Goal: Information Seeking & Learning: Learn about a topic

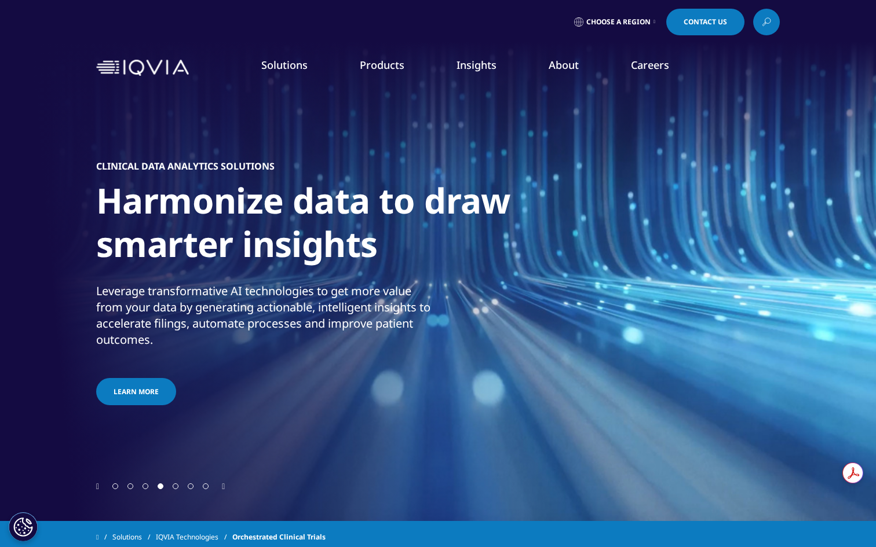
click at [493, 264] on link "SmartSolve eQMS" at bounding box center [553, 266] width 203 height 13
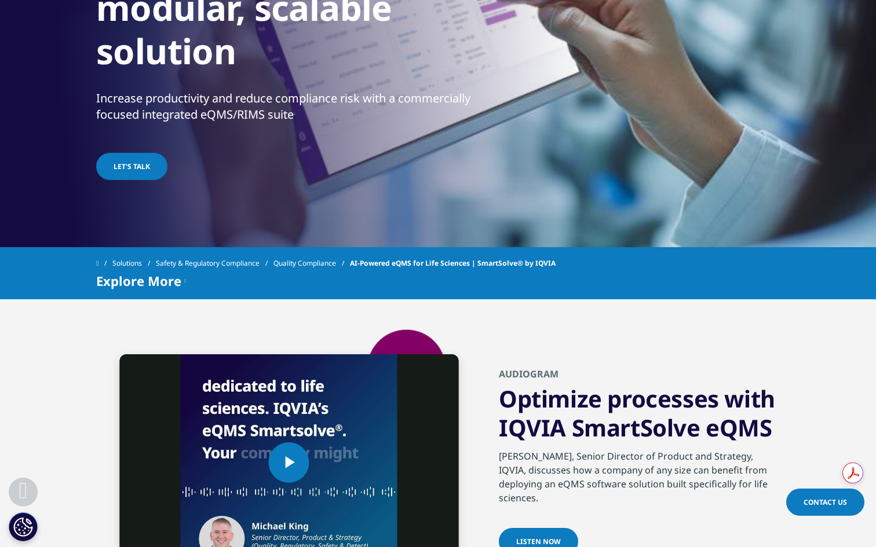
scroll to position [479, 0]
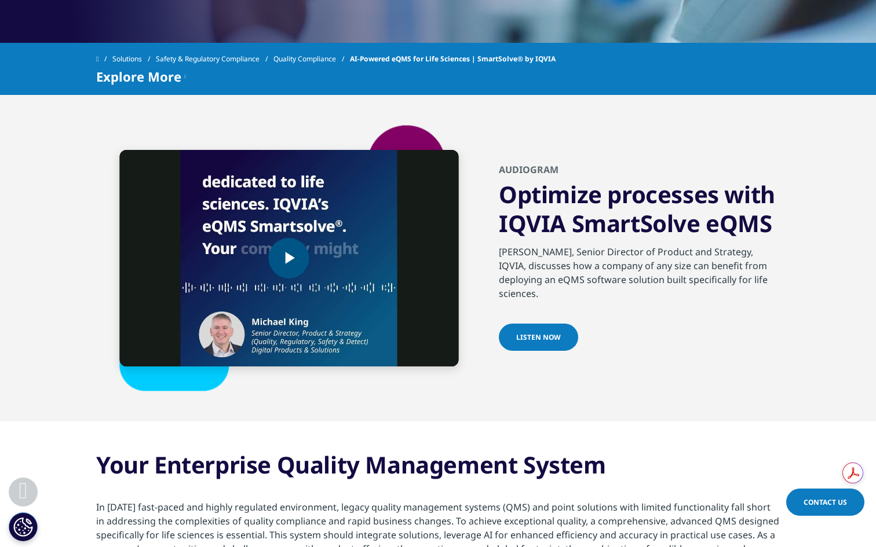
click at [289, 258] on span "Video Player" at bounding box center [289, 258] width 0 height 0
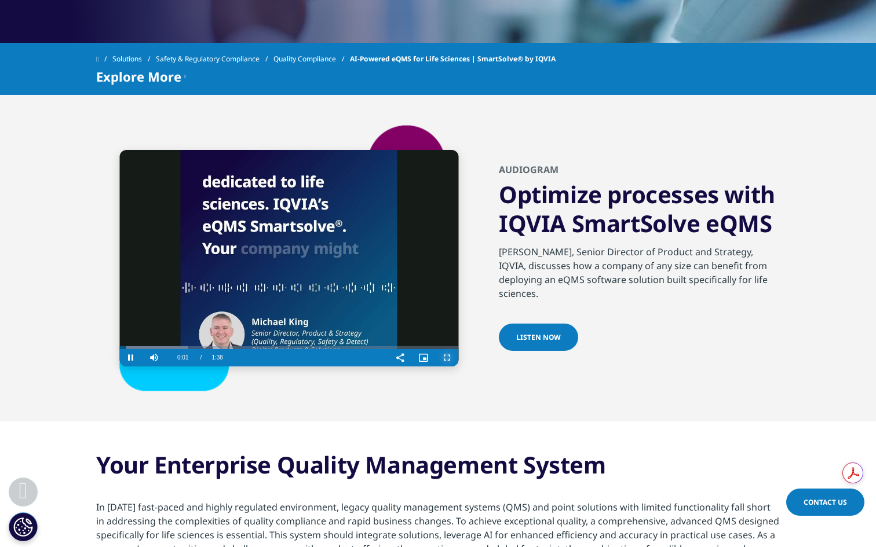
click at [450, 358] on span "Video Player" at bounding box center [446, 358] width 23 height 0
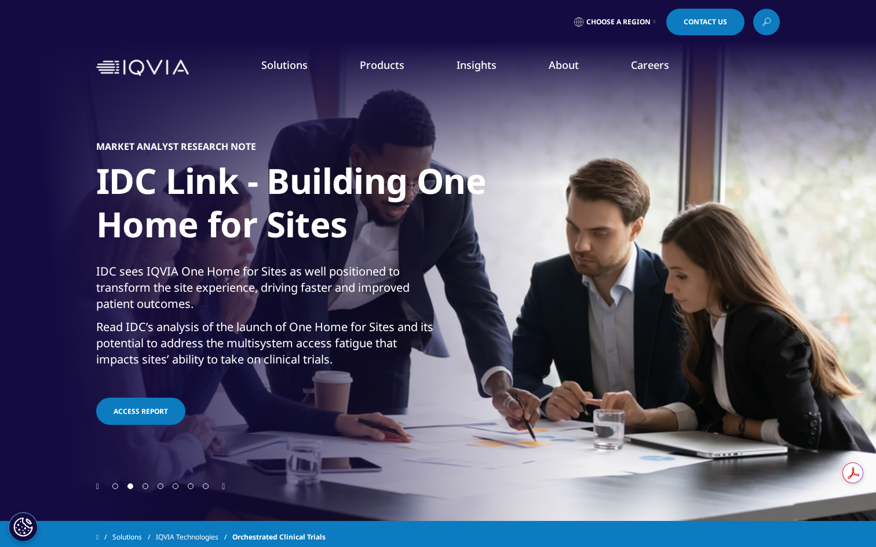
click at [468, 199] on link "Regulatory Compliance" at bounding box center [553, 202] width 203 height 13
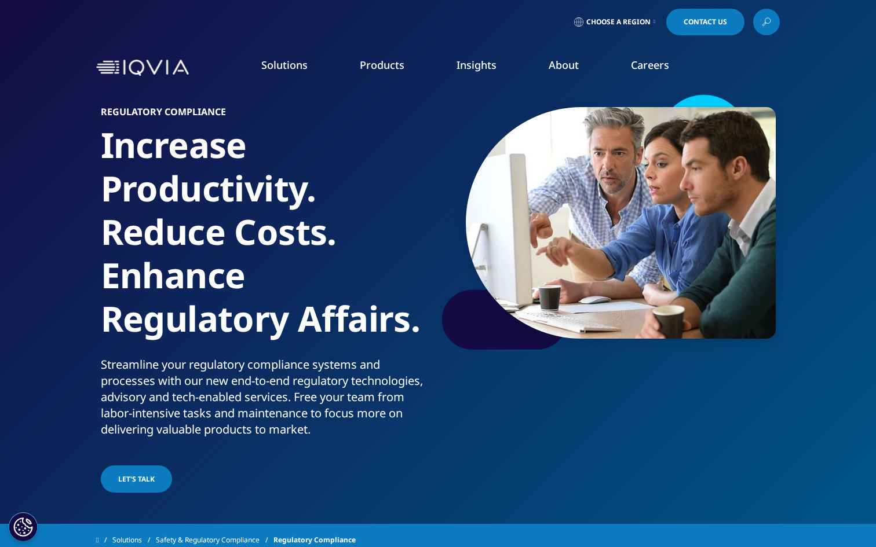
click at [483, 167] on li "IQVIA Vigilance Platform" at bounding box center [553, 163] width 203 height 21
click at [485, 162] on link "IQVIA Vigilance Platform" at bounding box center [553, 159] width 203 height 13
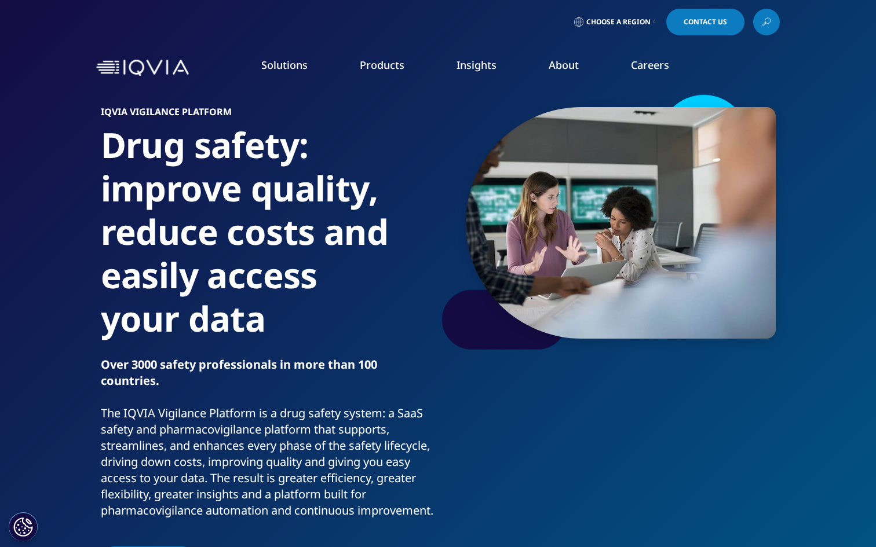
click at [480, 183] on link "Commercial Compliance" at bounding box center [553, 180] width 203 height 13
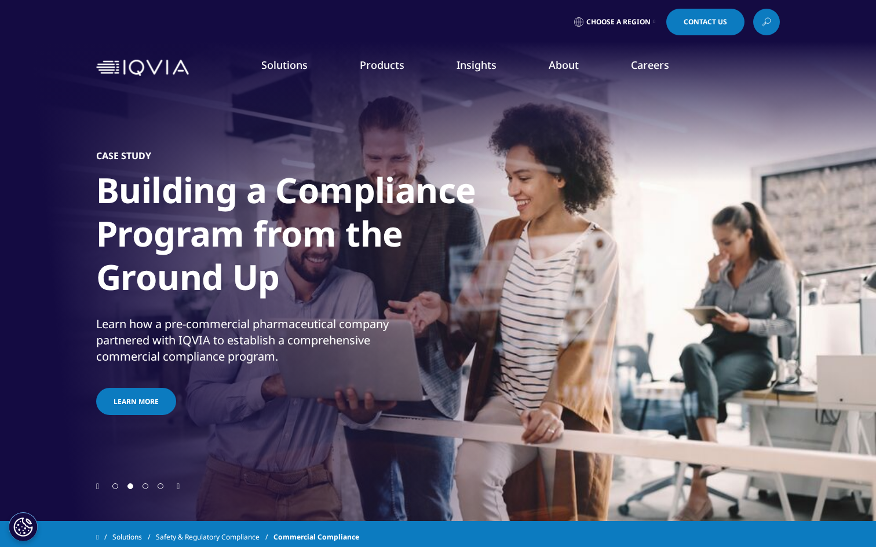
click at [514, 283] on link "Safety & Pharmacovigilance" at bounding box center [553, 288] width 203 height 13
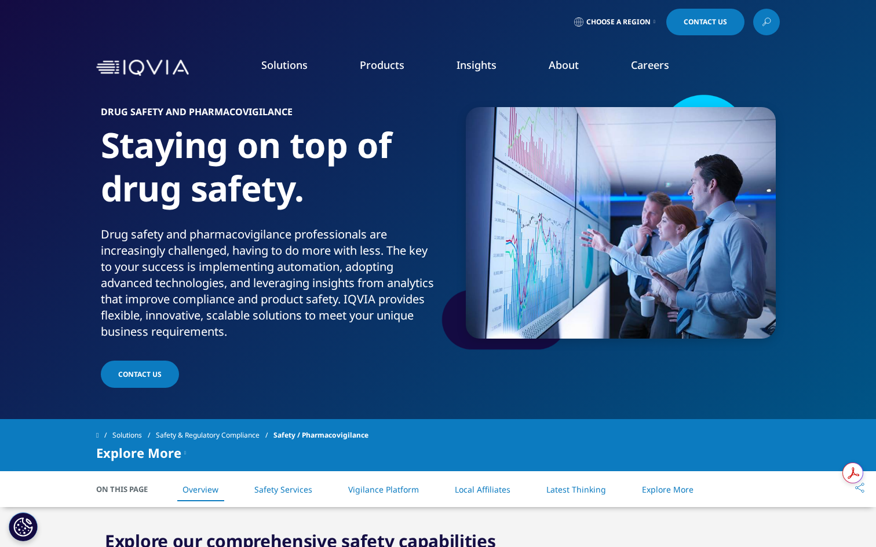
click at [465, 243] on link "Quality Compliance" at bounding box center [553, 245] width 203 height 13
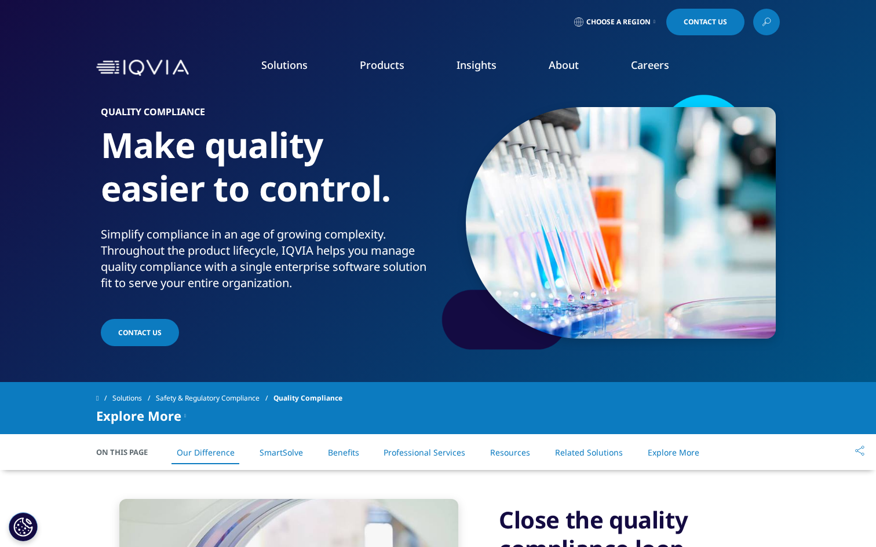
click at [707, 143] on link "Health Data Apps & AI" at bounding box center [768, 145] width 203 height 13
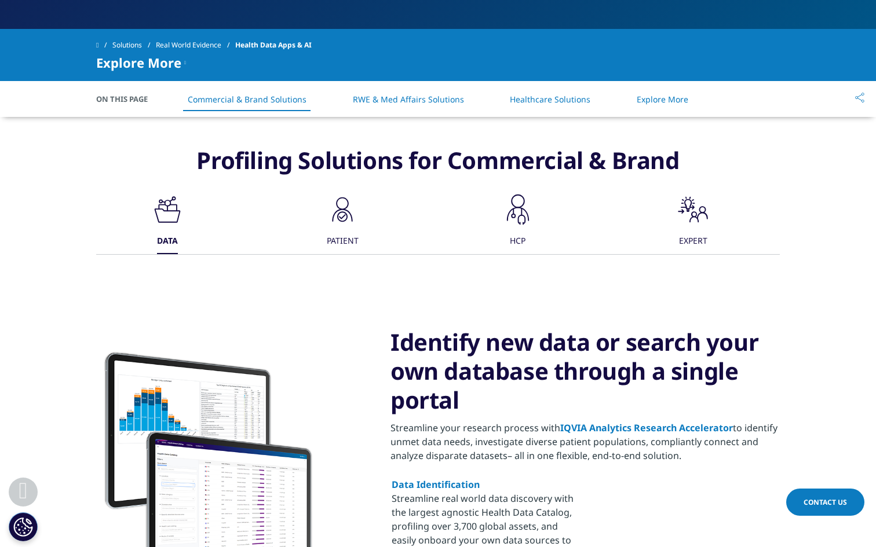
scroll to position [438, 0]
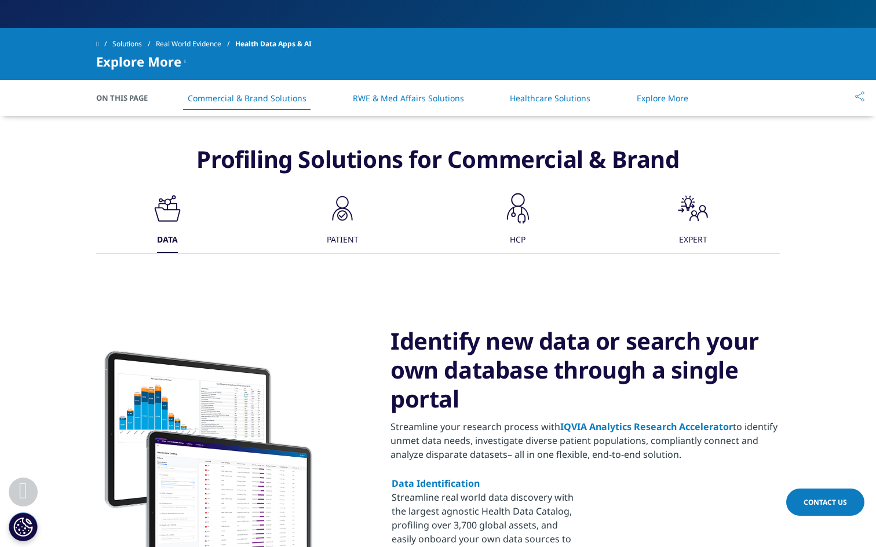
click at [399, 98] on link "RWE & Med Affairs Solutions" at bounding box center [408, 98] width 111 height 11
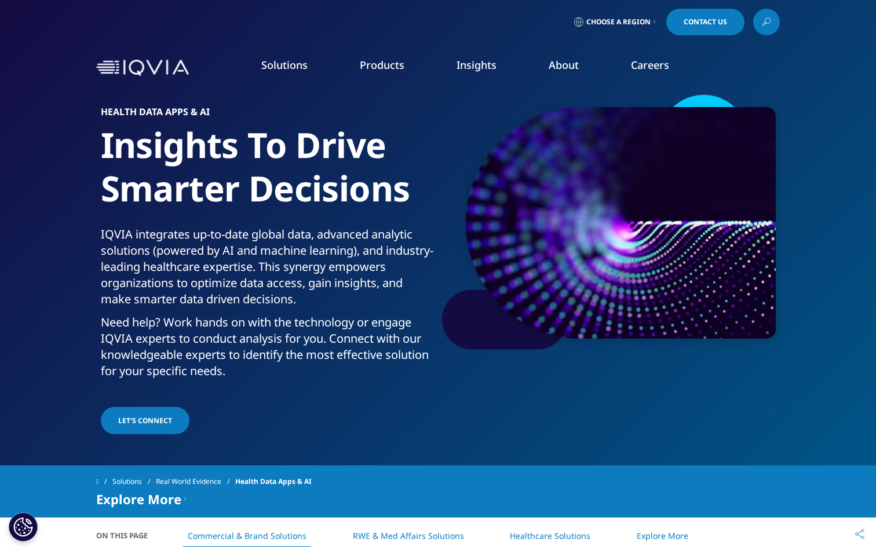
click at [681, 169] on link "Analytics Research Accelerator​" at bounding box center [768, 166] width 203 height 13
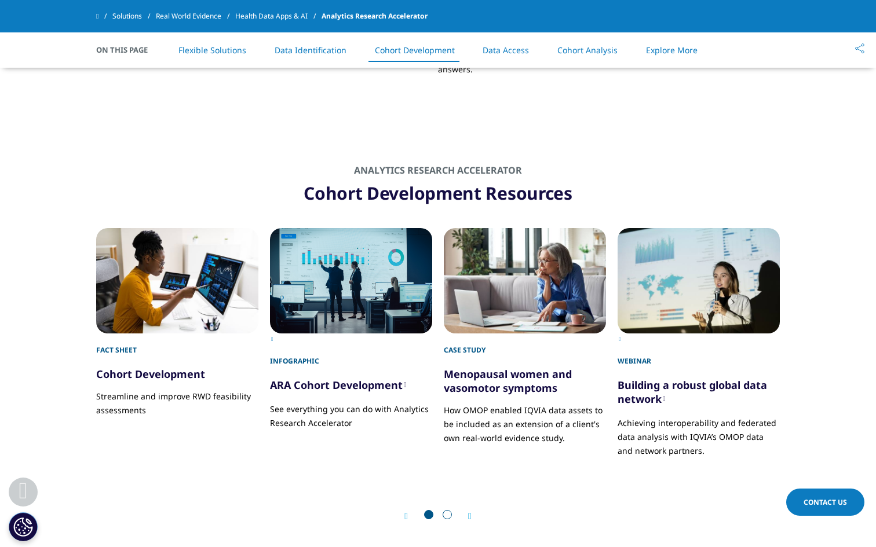
scroll to position [4063, 0]
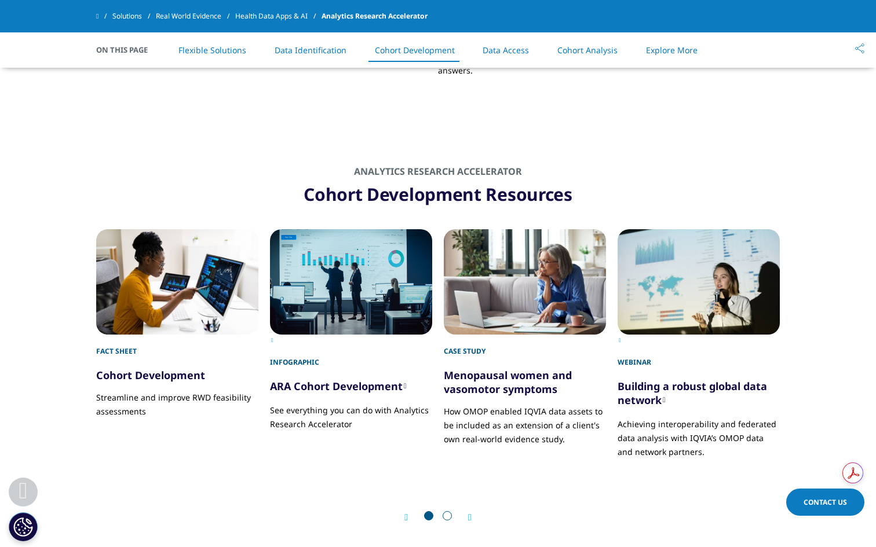
click at [447, 512] on span at bounding box center [447, 516] width 9 height 9
click at [171, 368] on link "Cohort Development​" at bounding box center [150, 375] width 109 height 14
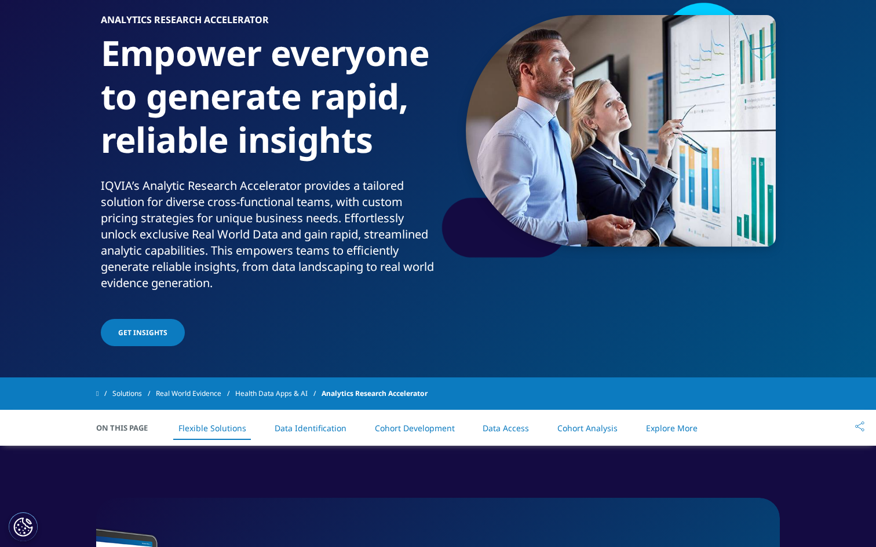
scroll to position [95, 0]
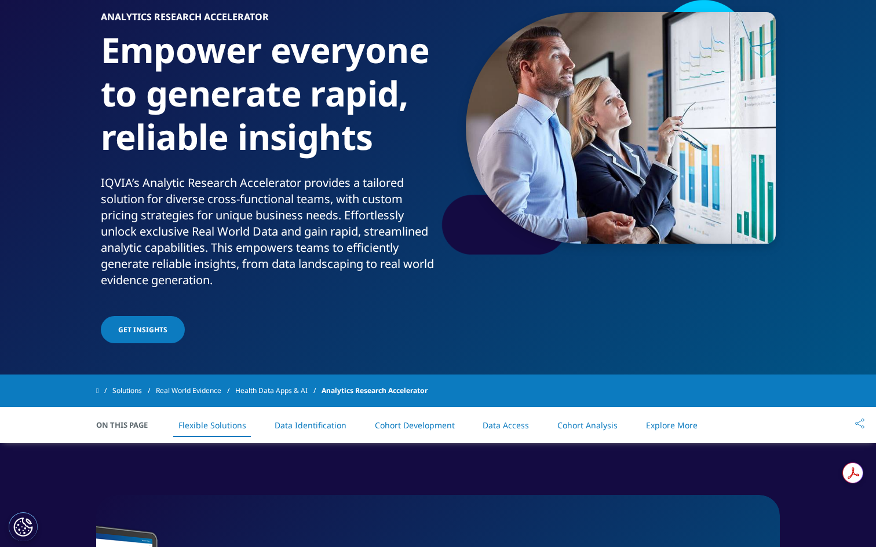
click at [311, 420] on link "Data Identification" at bounding box center [311, 425] width 72 height 11
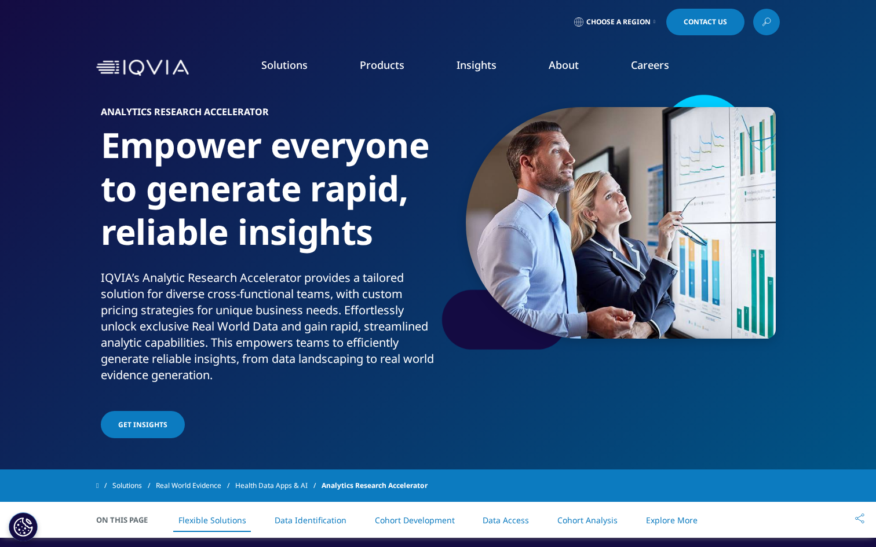
click at [344, 152] on li "Information Management" at bounding box center [339, 149] width 203 height 21
click at [344, 151] on link "Information Management" at bounding box center [339, 145] width 203 height 13
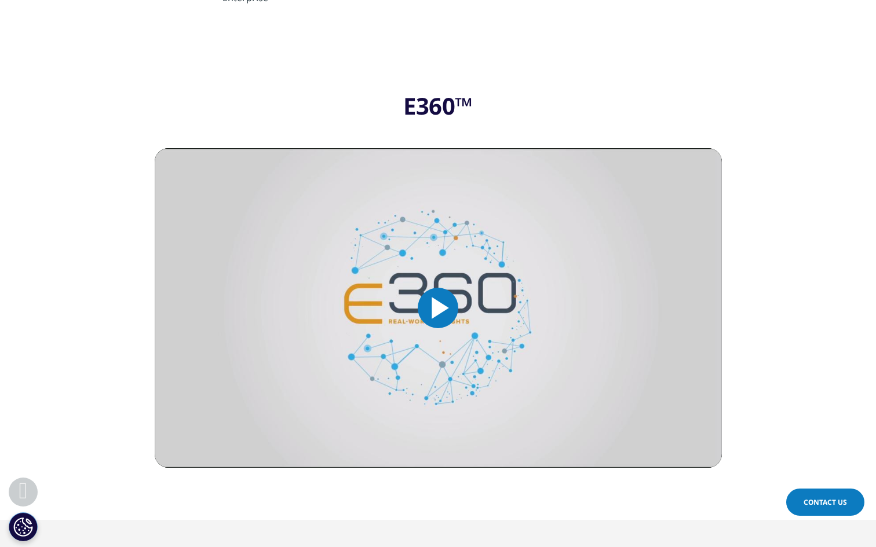
scroll to position [738, 0]
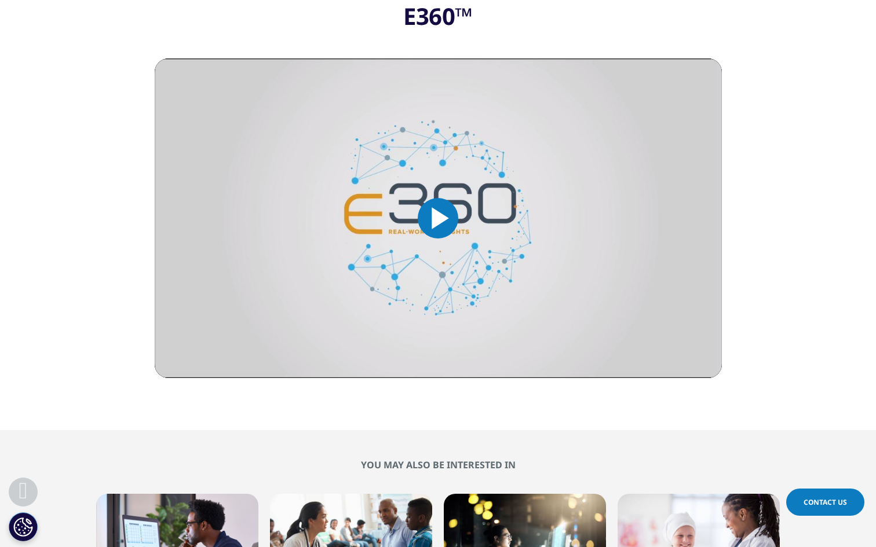
click at [438, 218] on span "Video Player" at bounding box center [438, 218] width 0 height 0
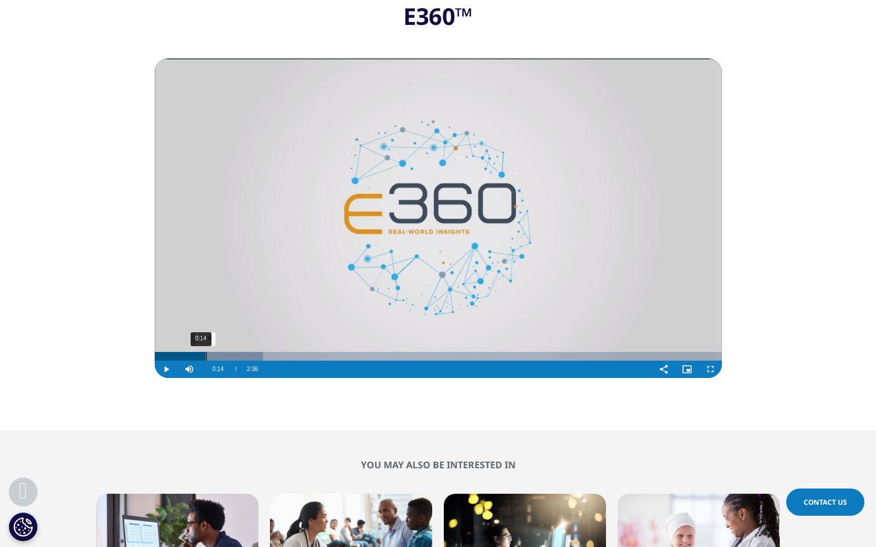
click at [206, 357] on div "0:14" at bounding box center [206, 356] width 1 height 9
click at [246, 357] on div "0:25" at bounding box center [246, 356] width 1 height 9
click at [298, 356] on div "0:39" at bounding box center [298, 356] width 1 height 9
click at [351, 355] on div "0:54" at bounding box center [350, 356] width 1 height 9
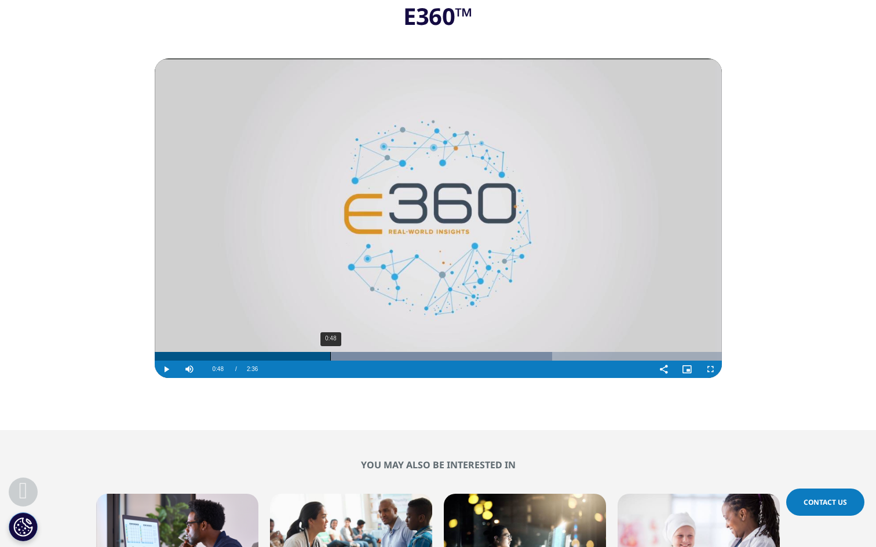
click at [330, 355] on div "0:48" at bounding box center [330, 356] width 1 height 9
click at [320, 355] on div "0:45" at bounding box center [320, 356] width 1 height 9
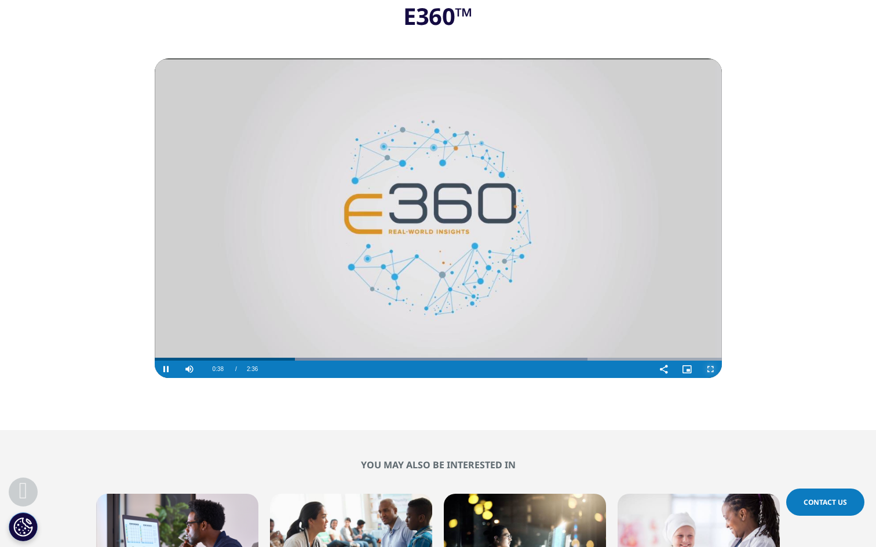
click at [709, 370] on span "Video Player" at bounding box center [710, 370] width 23 height 0
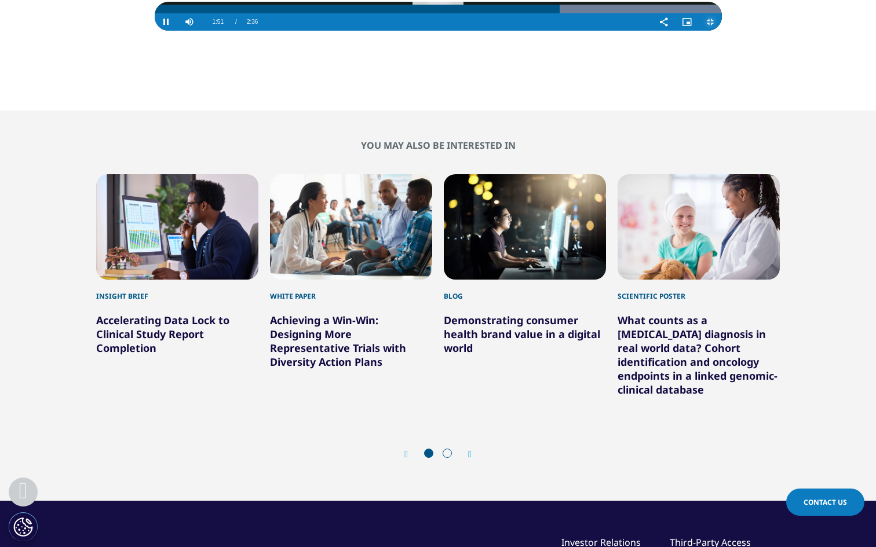
click at [829, 13] on div "2:00" at bounding box center [829, 9] width 1 height 9
click at [871, 13] on div "2:07" at bounding box center [871, 9] width 1 height 9
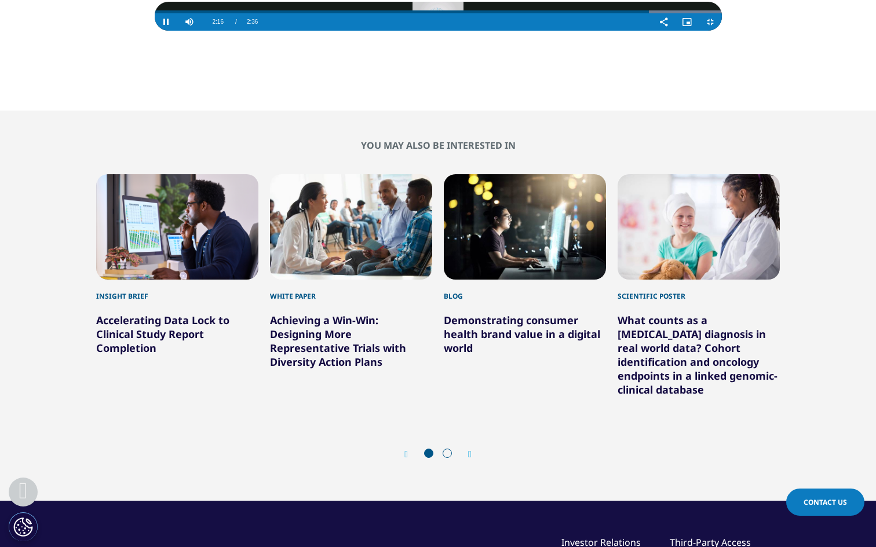
click at [652, 31] on div "Video Player" at bounding box center [458, 21] width 388 height 17
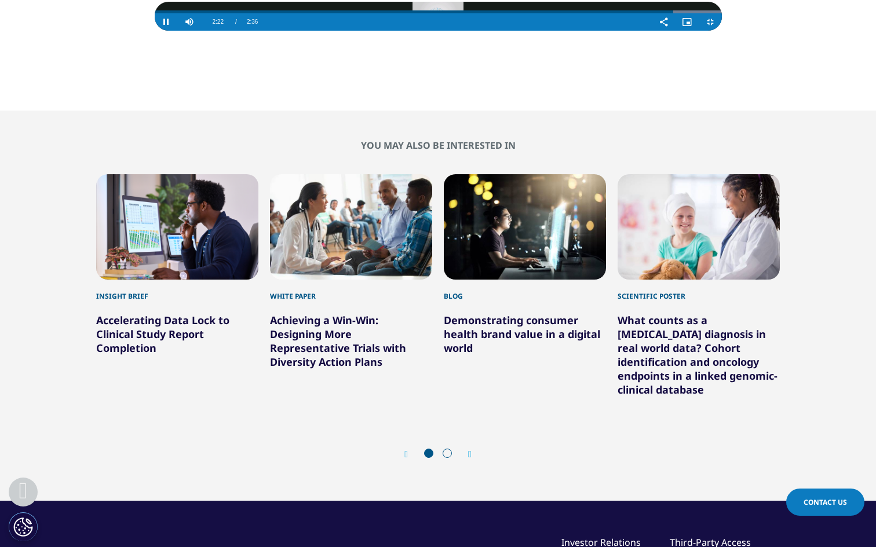
click at [722, 31] on video "Video Player" at bounding box center [438, 16] width 567 height 29
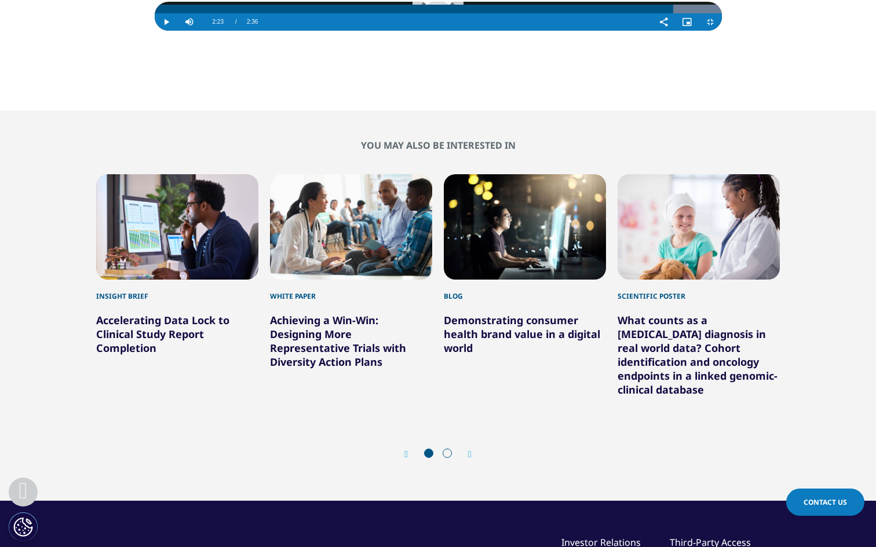
click at [871, 13] on div "2:07" at bounding box center [871, 9] width 1 height 9
click at [690, 13] on div "Loaded : 100.00% 2:04 2:07" at bounding box center [438, 9] width 567 height 9
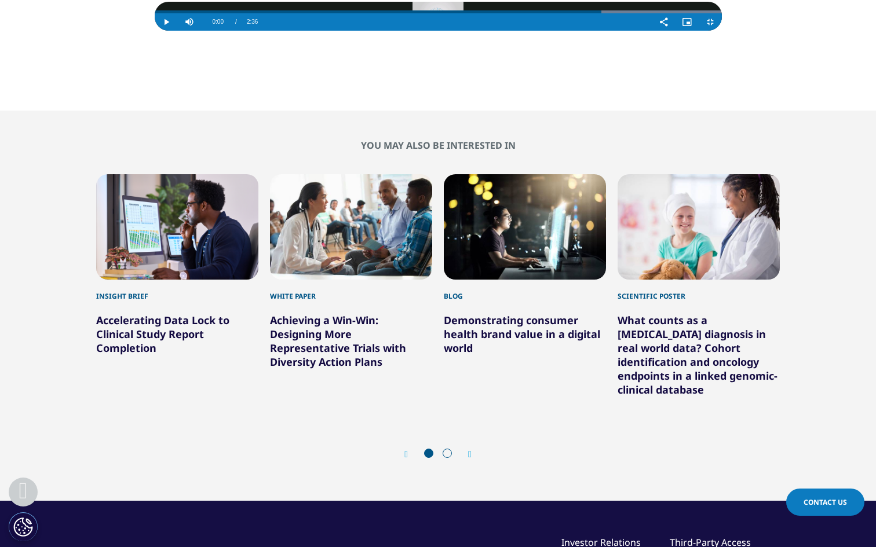
click at [659, 31] on video "Video Player" at bounding box center [438, 16] width 567 height 29
click at [660, 31] on video "Video Player" at bounding box center [438, 16] width 567 height 29
click at [677, 31] on video "Video Player" at bounding box center [438, 16] width 567 height 29
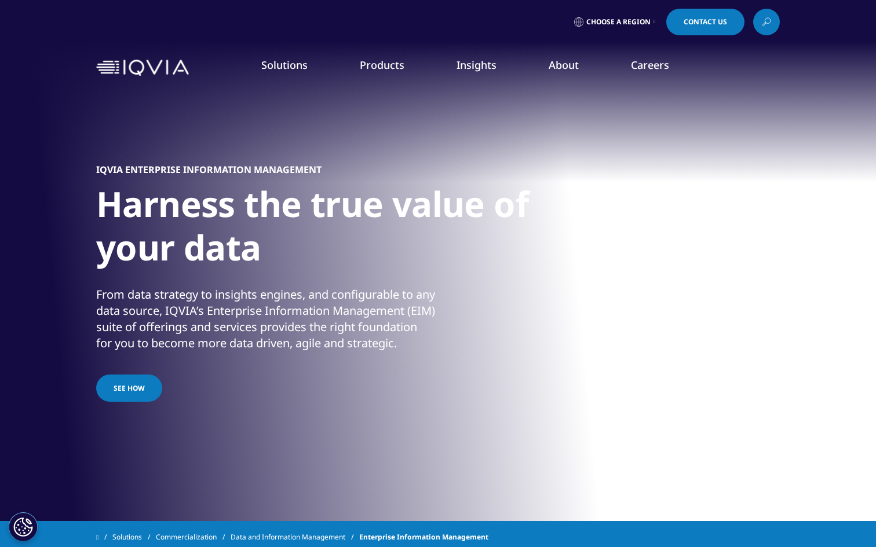
click at [340, 168] on link "Launch Strategy & Management" at bounding box center [339, 166] width 203 height 13
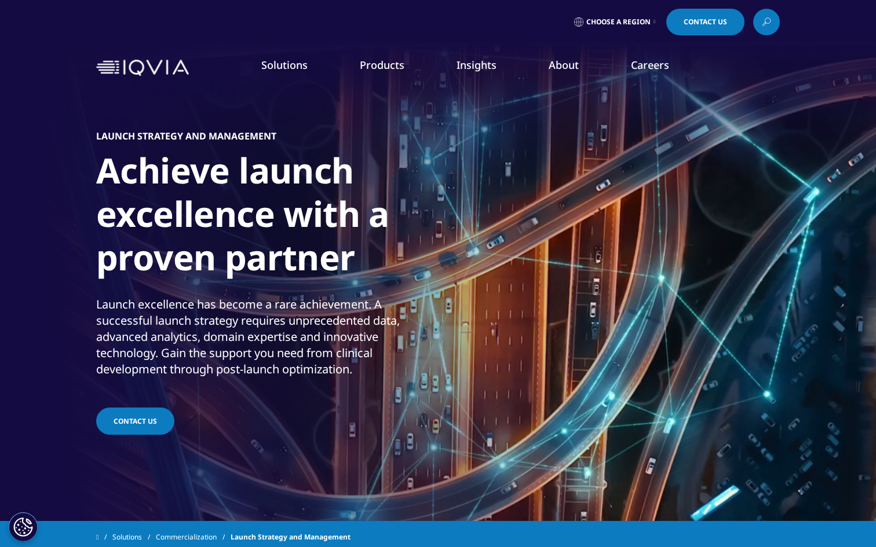
click at [326, 187] on link "Pricing & Market Access" at bounding box center [339, 188] width 203 height 13
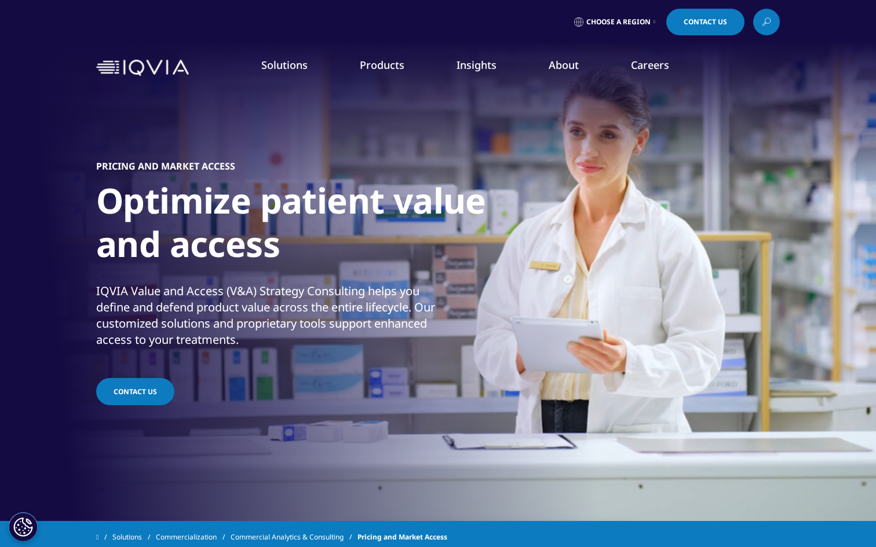
click at [308, 206] on link "Brand Strategy & Management" at bounding box center [339, 209] width 203 height 13
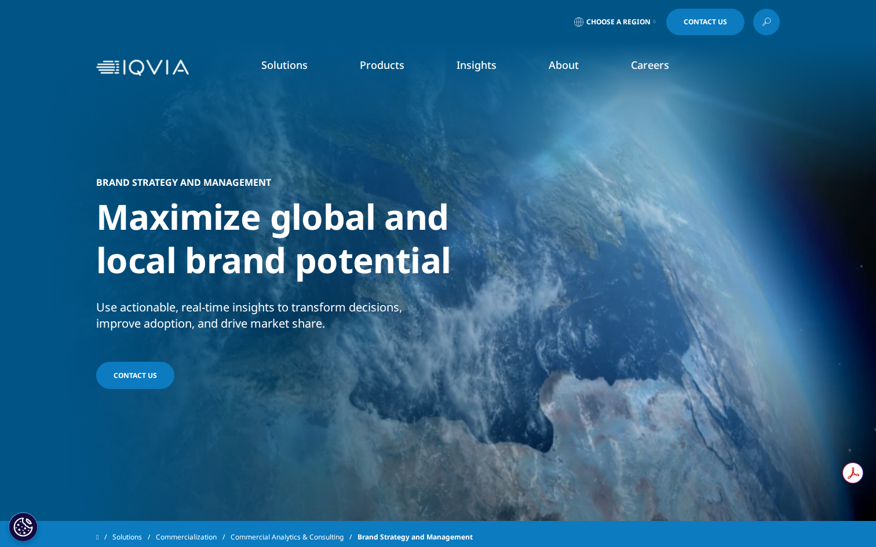
click at [315, 228] on link "Promotional Engagement" at bounding box center [339, 231] width 203 height 13
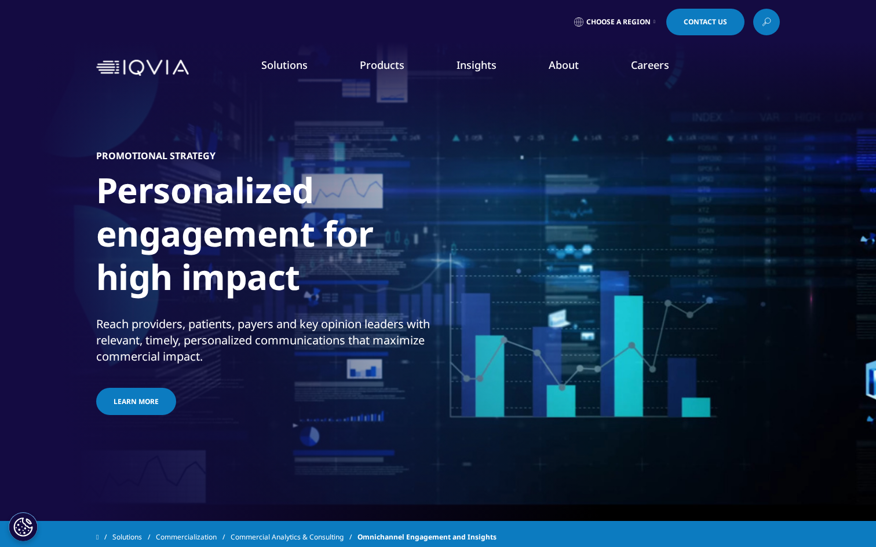
click at [303, 291] on link "Next Best Action" at bounding box center [339, 295] width 203 height 13
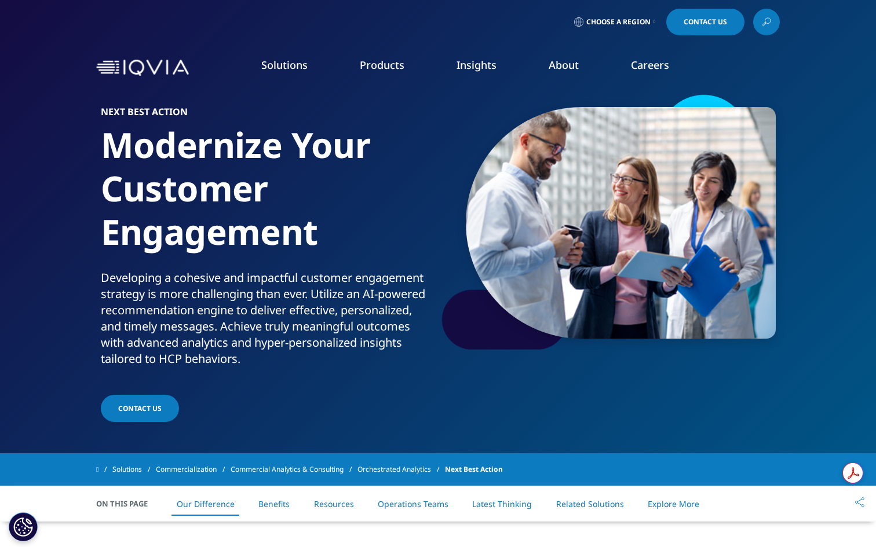
click at [55, 182] on link "Site Suite" at bounding box center [124, 188] width 203 height 13
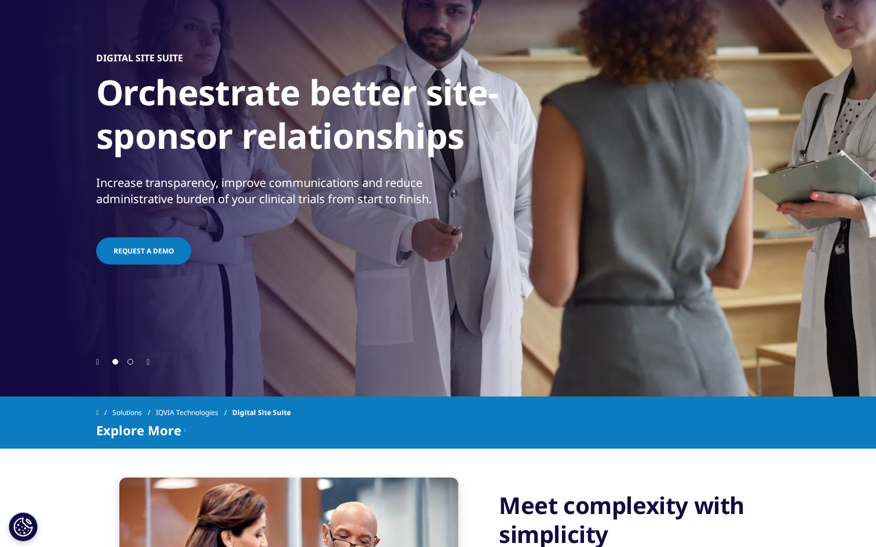
scroll to position [152, 0]
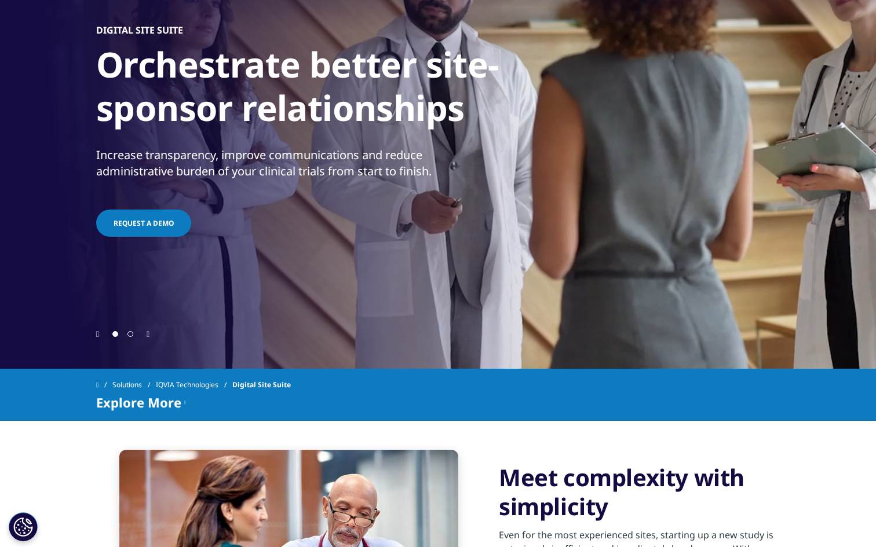
click at [151, 331] on div at bounding box center [438, 333] width 684 height 11
click at [149, 331] on icon "Next slide" at bounding box center [148, 335] width 3 height 8
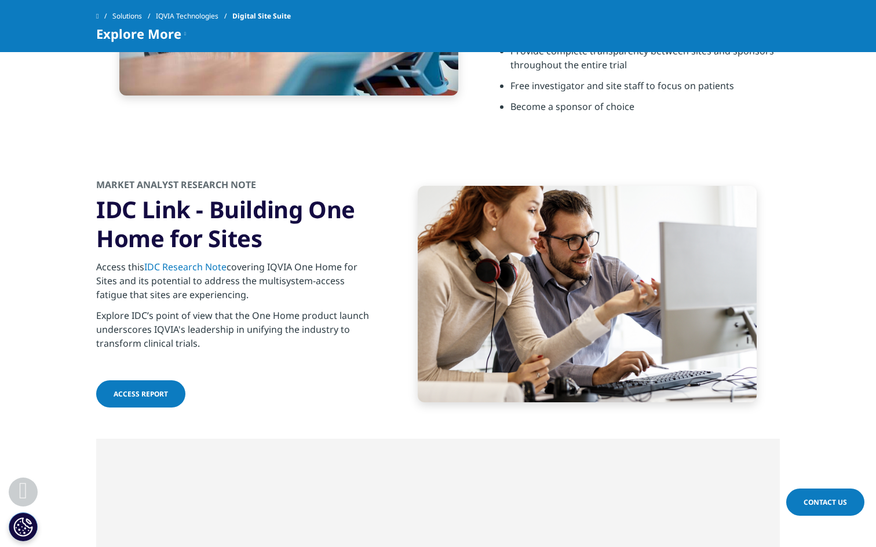
scroll to position [1350, 0]
